Goal: Find specific page/section: Find specific page/section

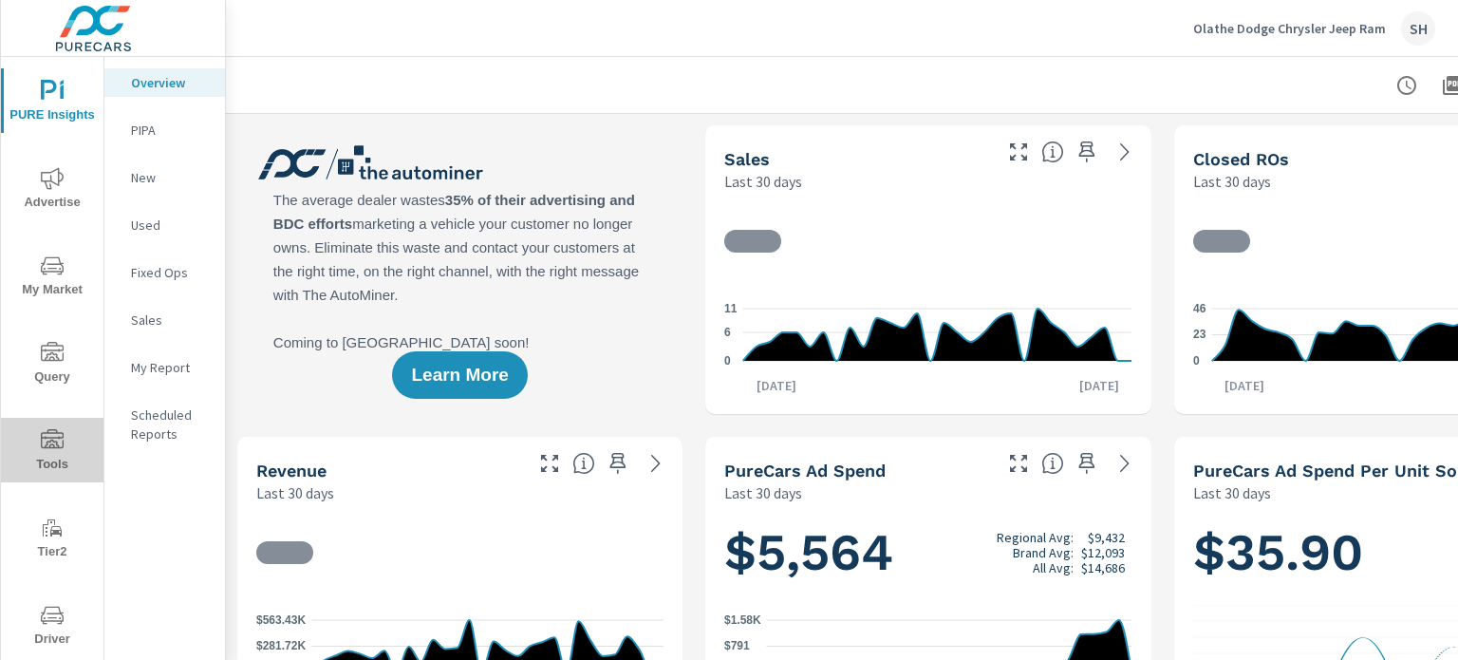
click at [59, 461] on span "Tools" at bounding box center [52, 452] width 91 height 47
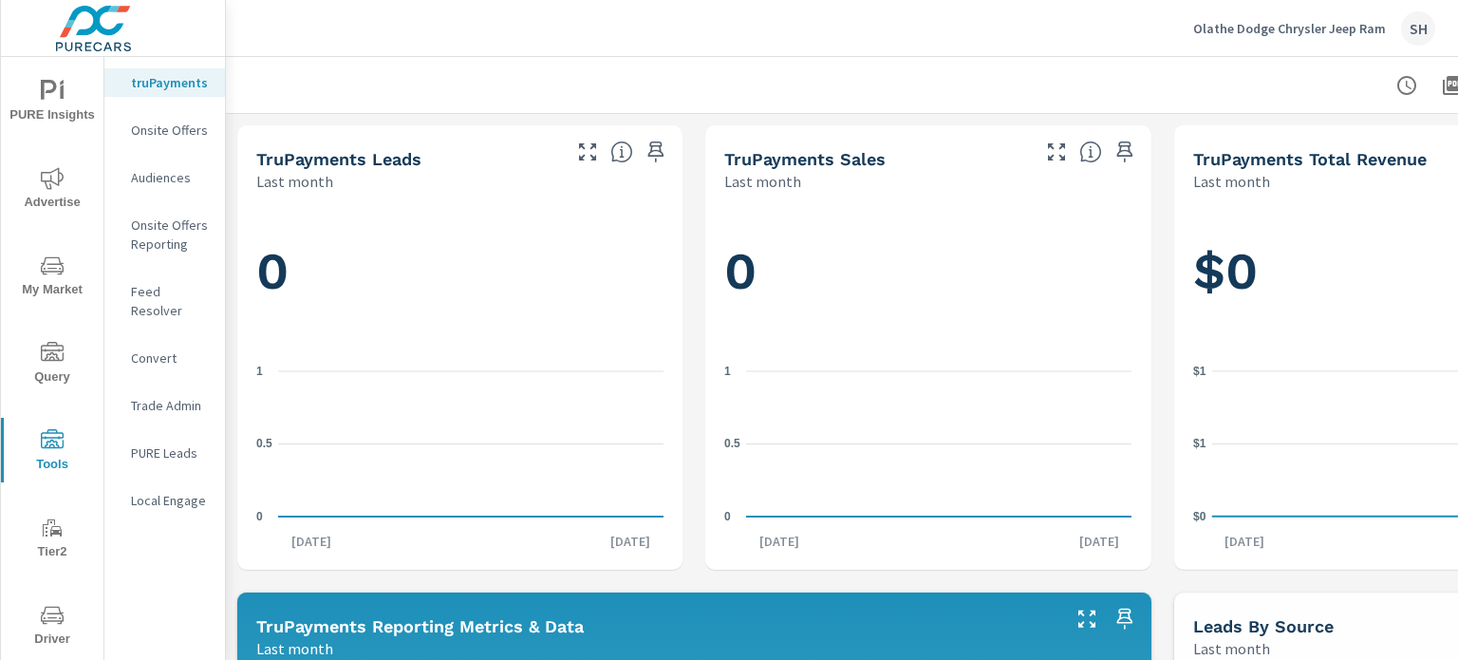
click at [209, 291] on p "Feed Resolver" at bounding box center [170, 301] width 79 height 38
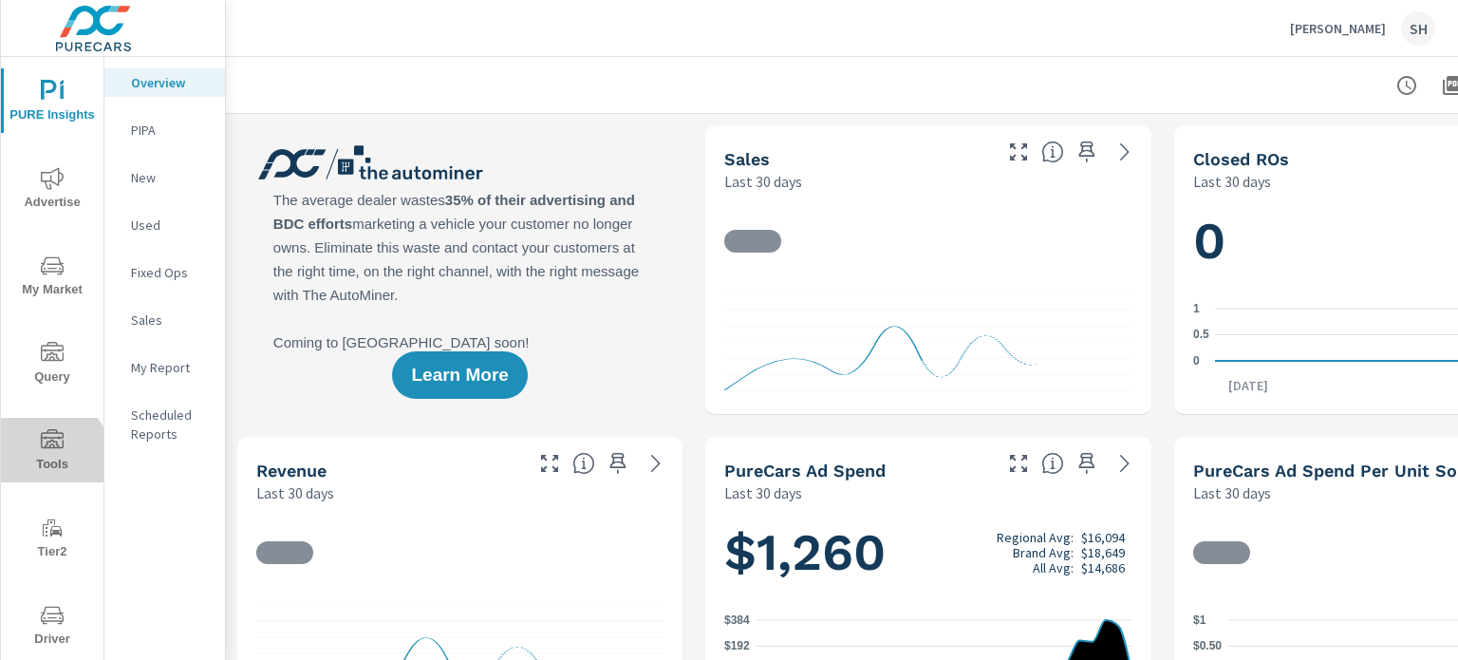
click at [33, 464] on span "Tools" at bounding box center [52, 452] width 91 height 47
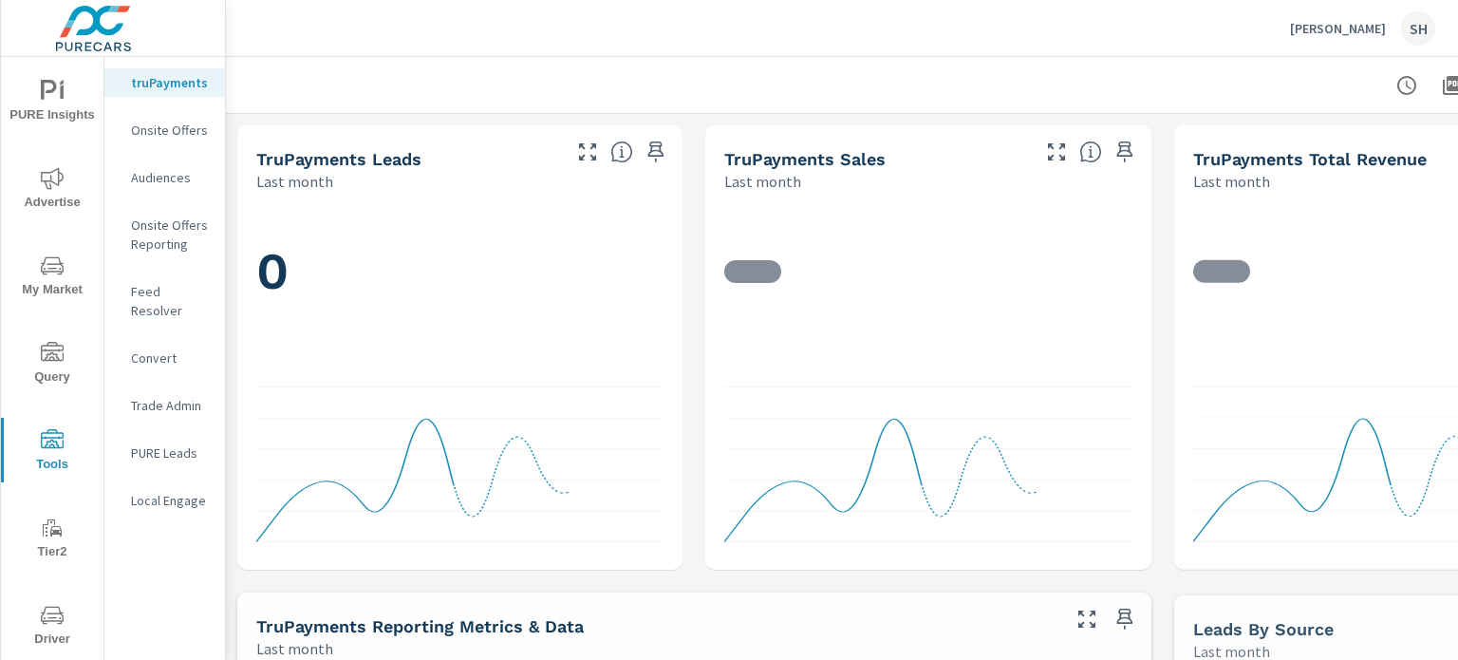
click at [173, 288] on p "Feed Resolver" at bounding box center [170, 301] width 79 height 38
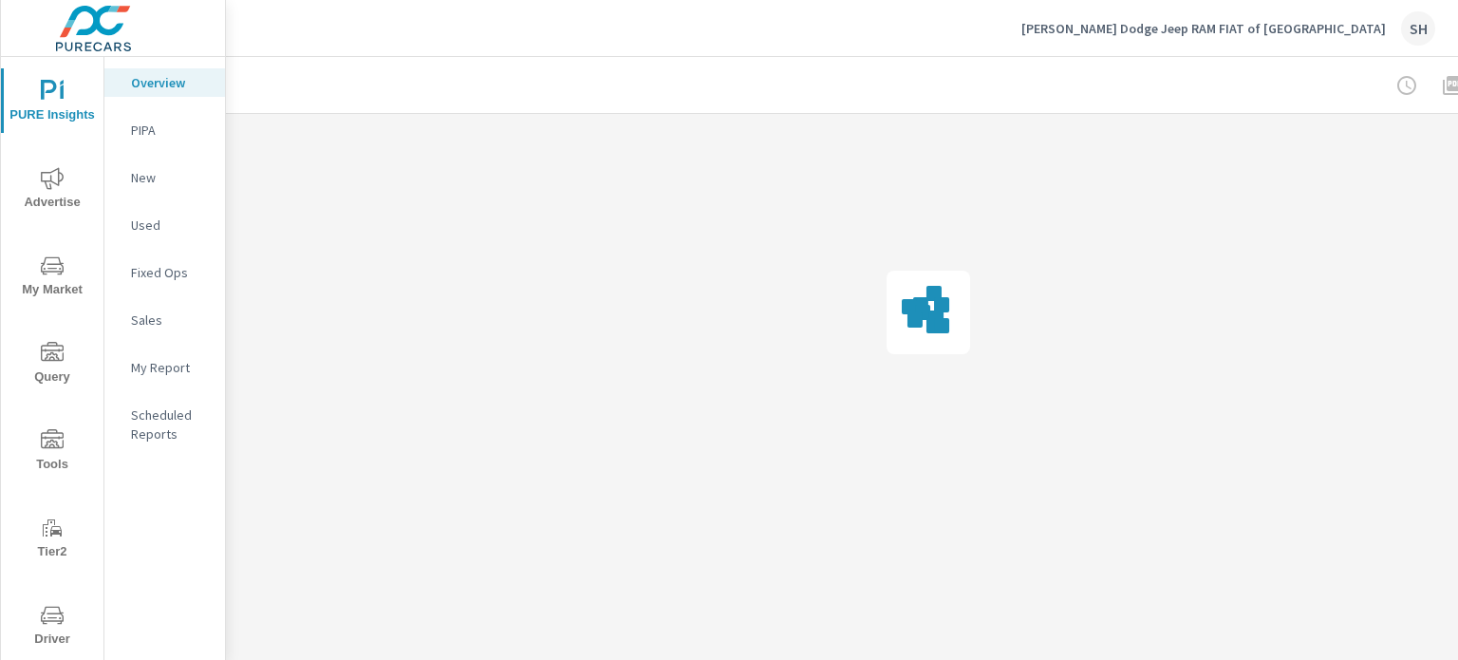
click at [54, 457] on span "Tools" at bounding box center [52, 452] width 91 height 47
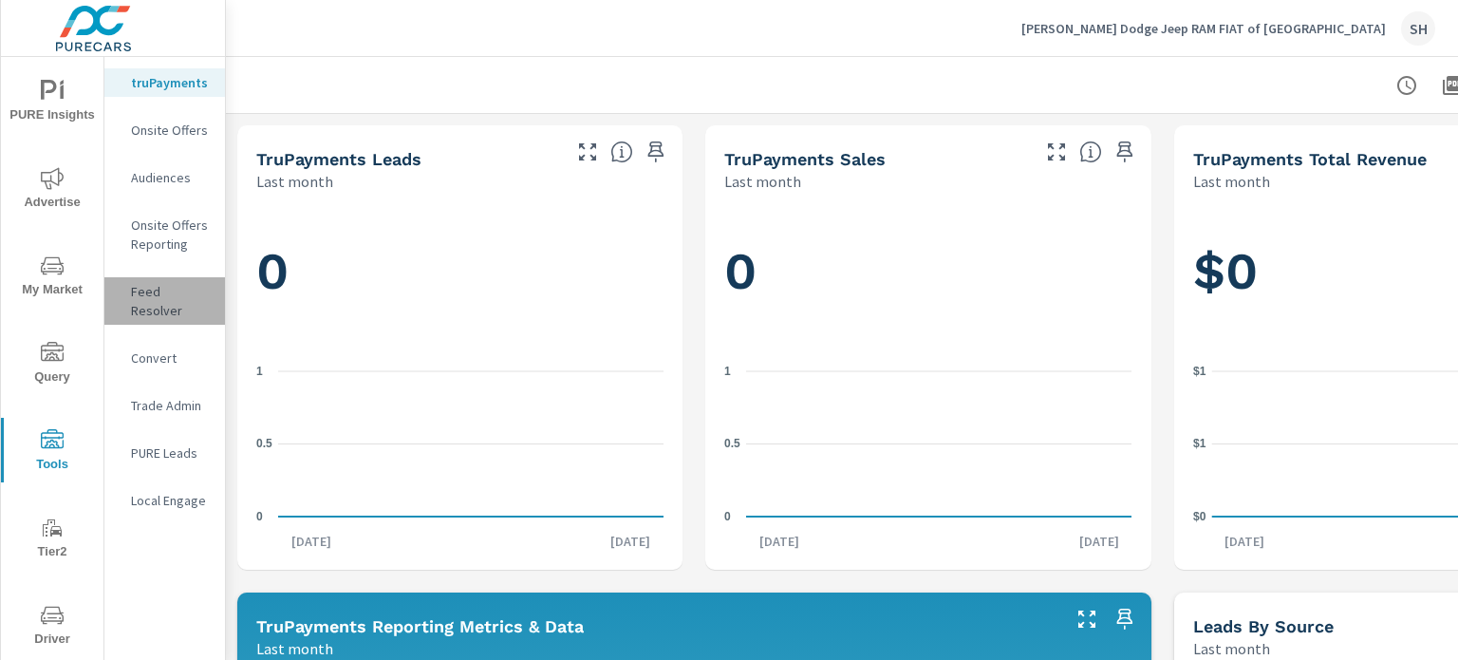
click at [190, 299] on p "Feed Resolver" at bounding box center [170, 301] width 79 height 38
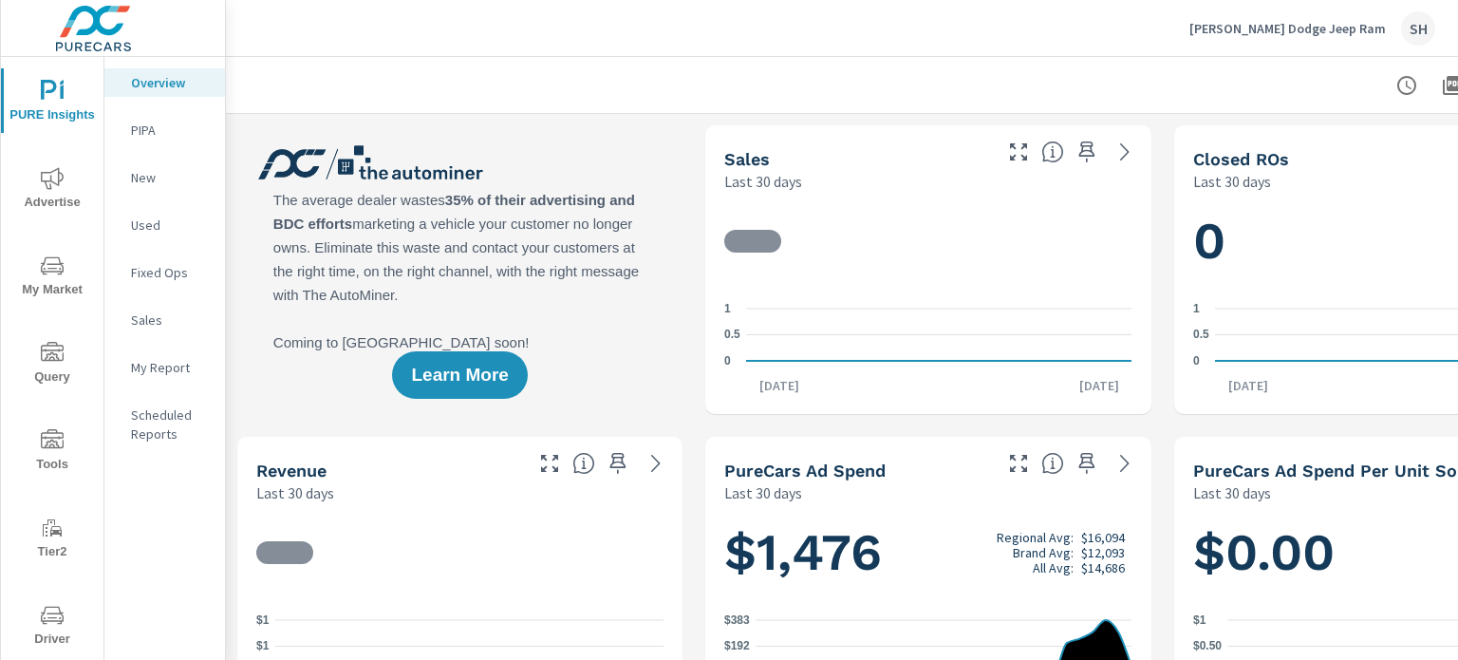
click at [57, 445] on icon "nav menu" at bounding box center [52, 440] width 23 height 23
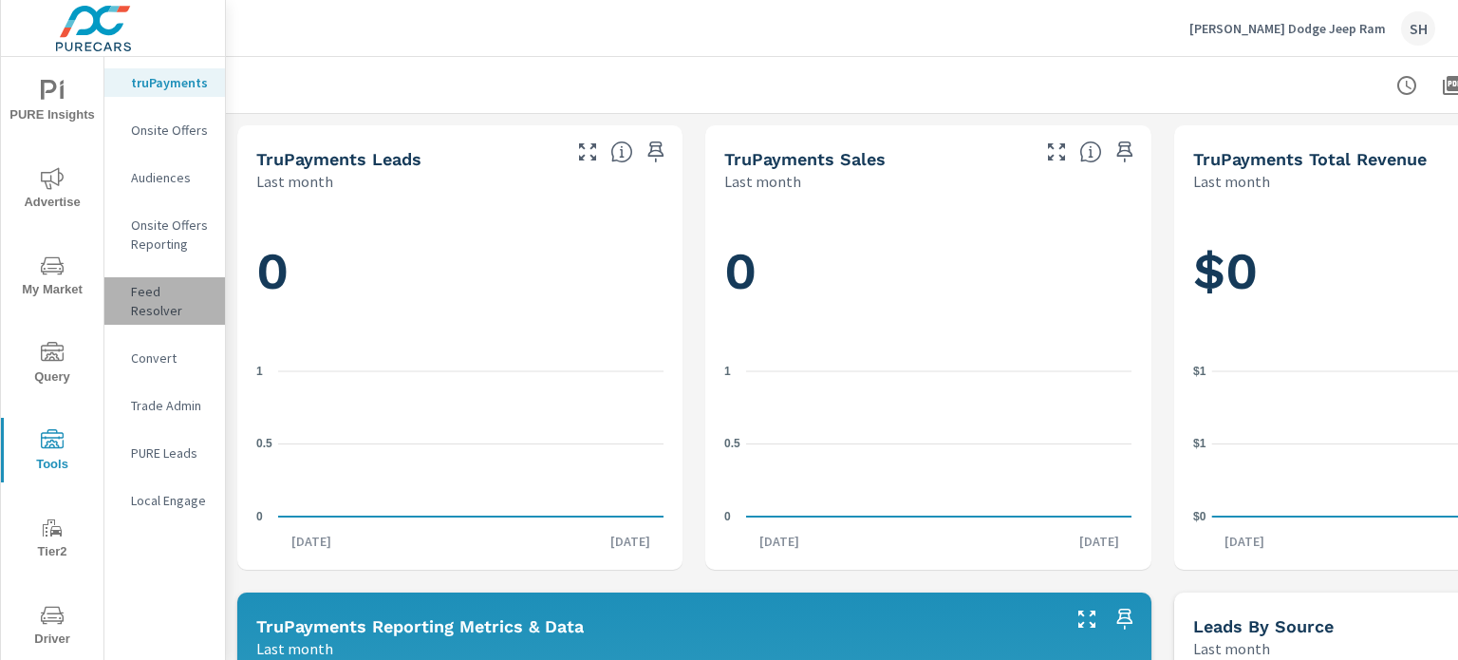
click at [178, 300] on p "Feed Resolver" at bounding box center [170, 301] width 79 height 38
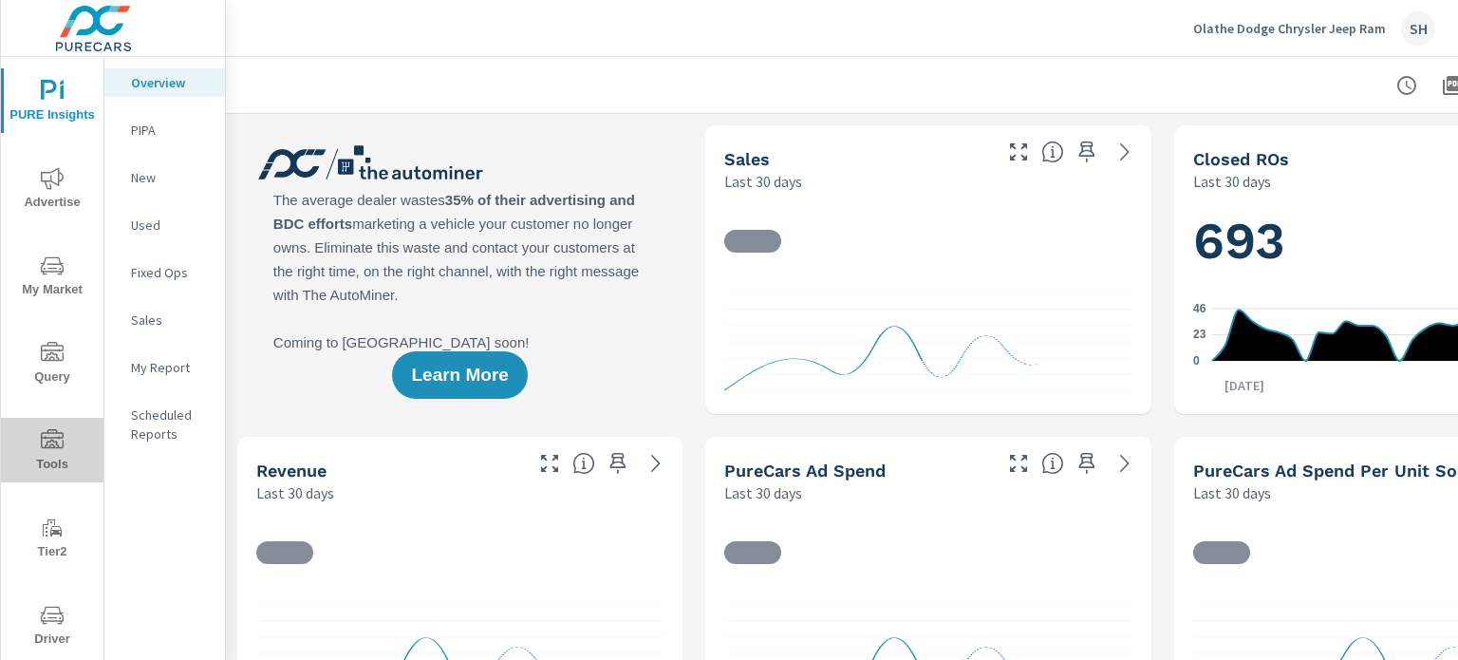
click at [57, 457] on span "Tools" at bounding box center [52, 452] width 91 height 47
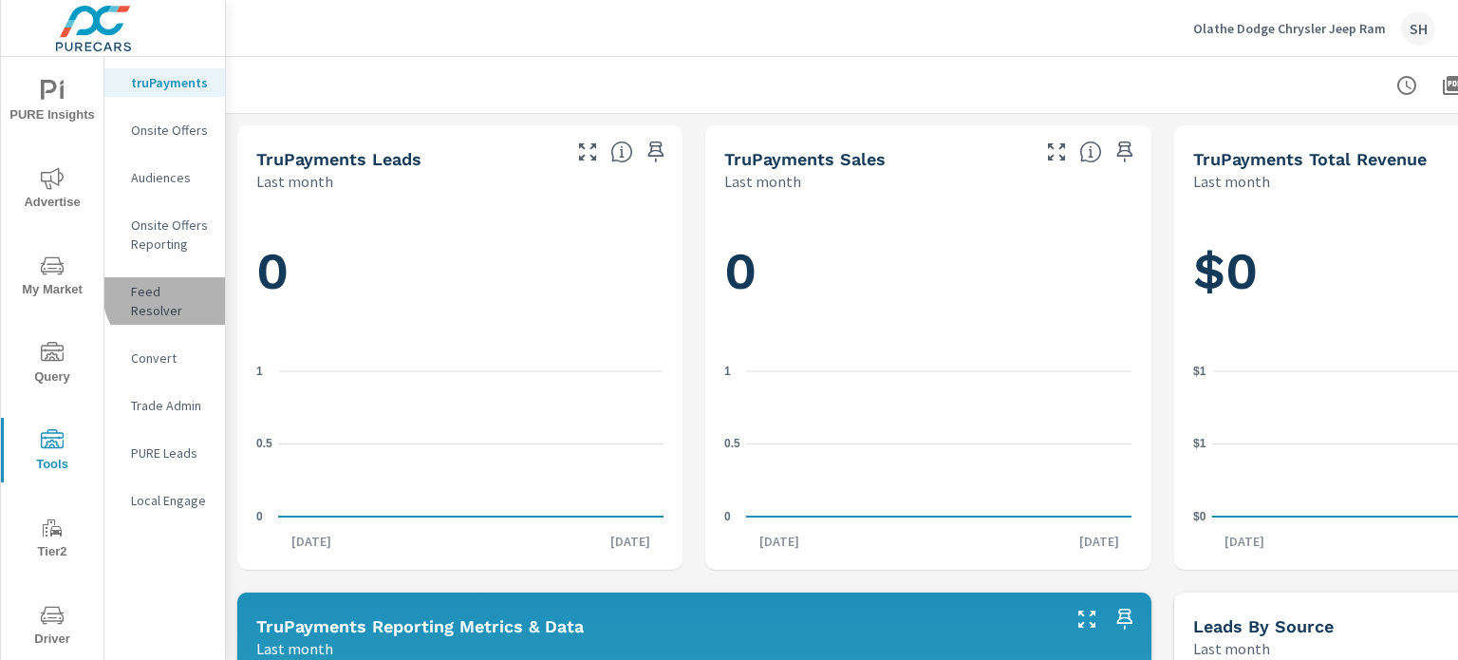
click at [194, 283] on p "Feed Resolver" at bounding box center [170, 301] width 79 height 38
